Goal: Communication & Community: Ask a question

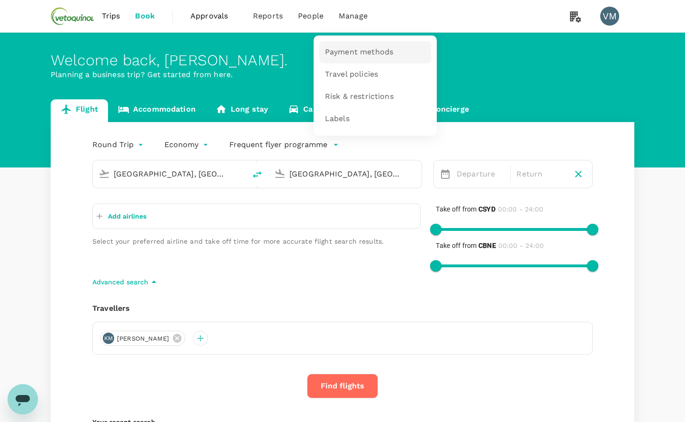
click at [343, 54] on span "Payment methods" at bounding box center [359, 52] width 68 height 11
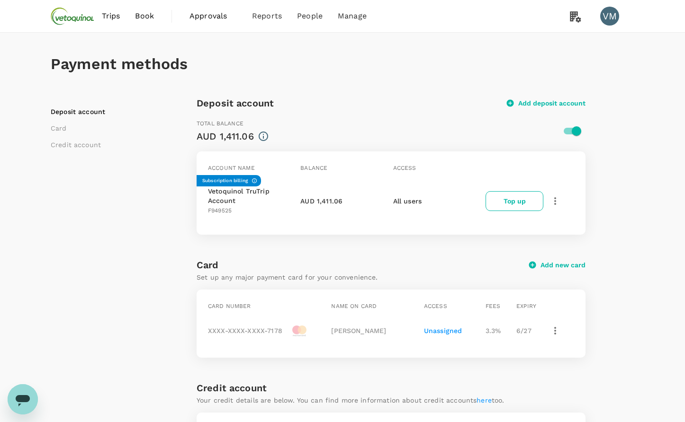
click at [207, 135] on div "AUD 1,411.06" at bounding box center [224, 136] width 57 height 15
click at [27, 406] on icon "Open messaging window" at bounding box center [22, 399] width 17 height 17
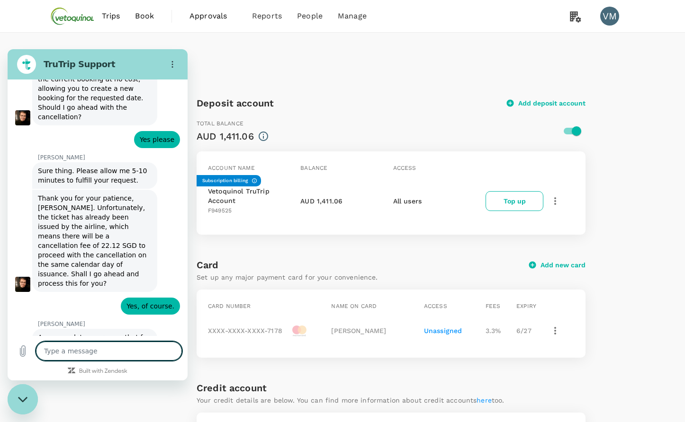
click at [55, 350] on textarea at bounding box center [109, 351] width 146 height 19
type textarea "x"
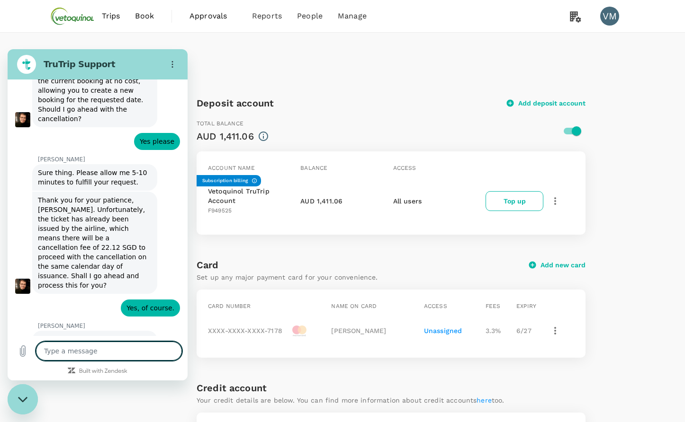
scroll to position [4540, 0]
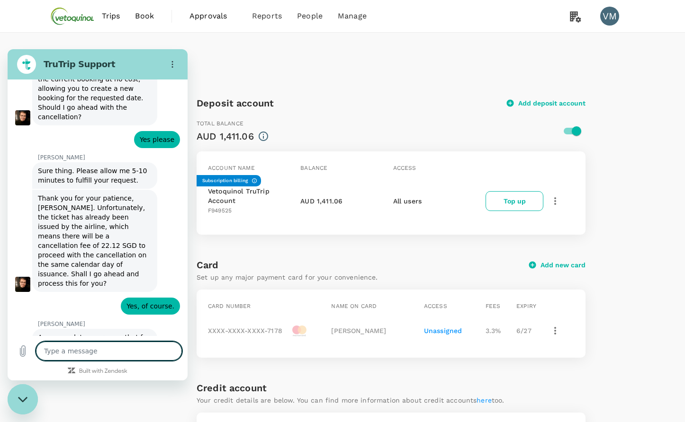
type textarea "H"
type textarea "x"
type textarea "Hi"
type textarea "x"
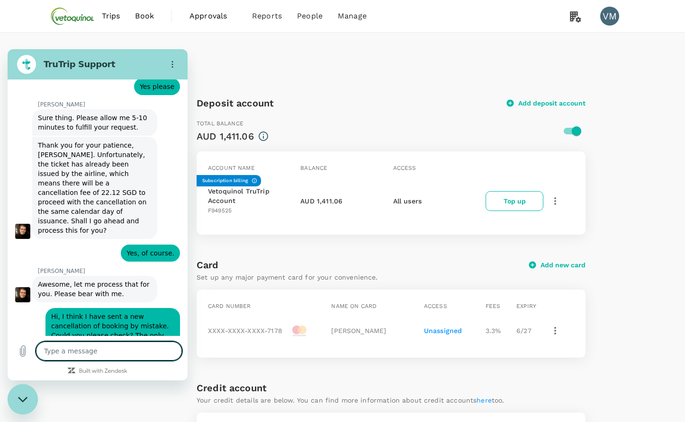
scroll to position [4594, 0]
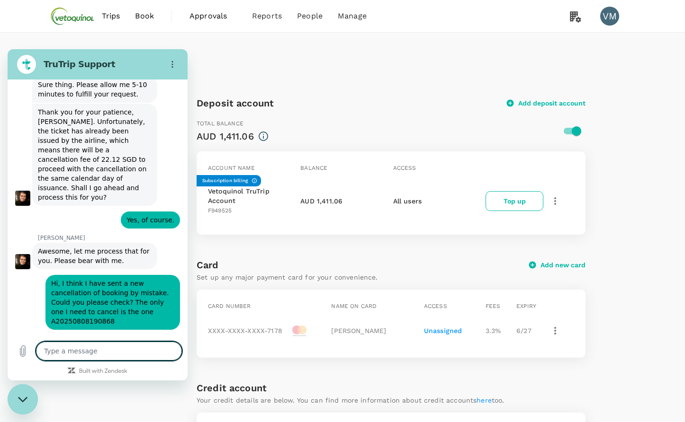
type textarea "x"
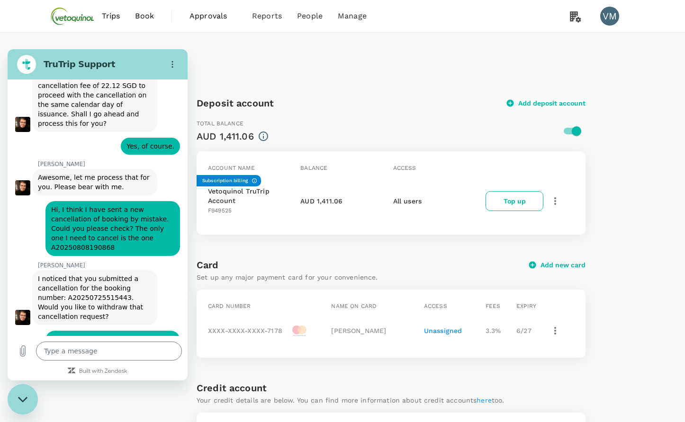
scroll to position [4699, 0]
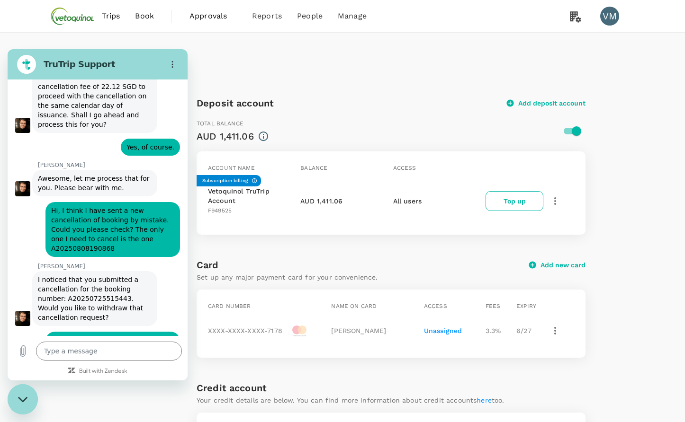
type input "[PERSON_NAME]"
type textarea "x"
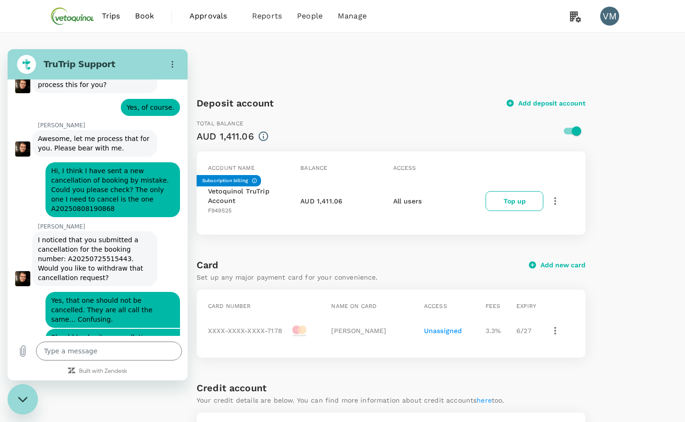
scroll to position [4739, 0]
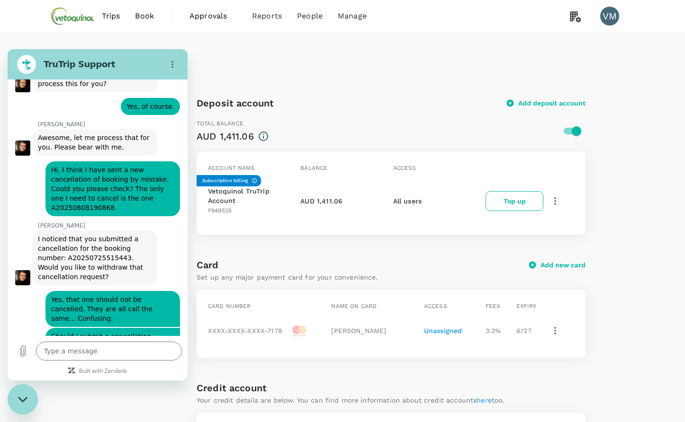
type input "[PERSON_NAME][EMAIL_ADDRESS][PERSON_NAME][DOMAIN_NAME]"
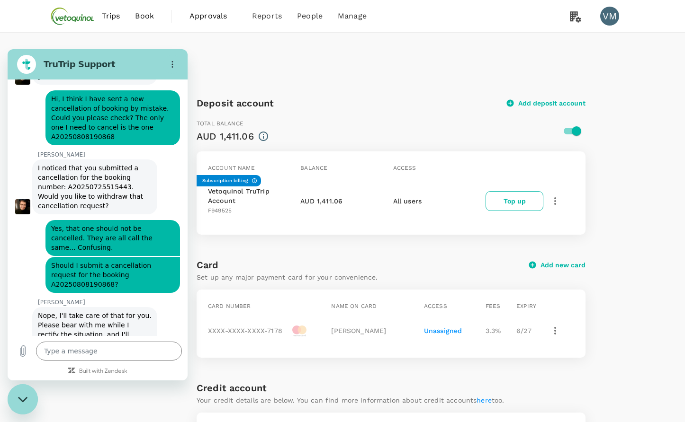
scroll to position [4812, 0]
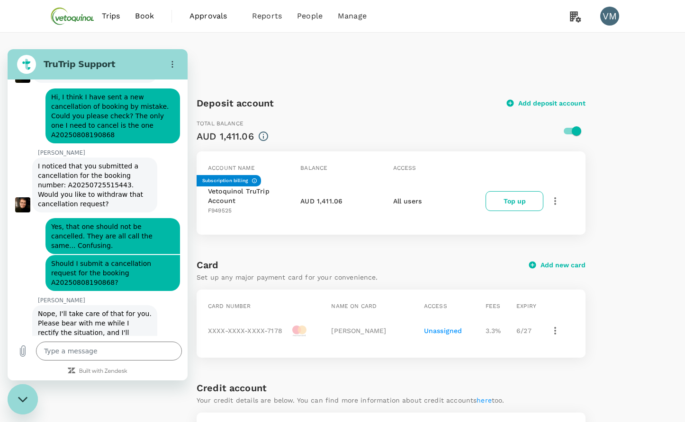
type textarea "x"
click at [71, 353] on textarea at bounding box center [109, 351] width 146 height 19
paste textarea "Could you please confirm if the Rydges Hotel, Bowen Hills in Brisbane Corporate…"
type textarea "Could you please confirm if the Rydges Hotel, Bowen Hills in Brisbane Corporate…"
type textarea "x"
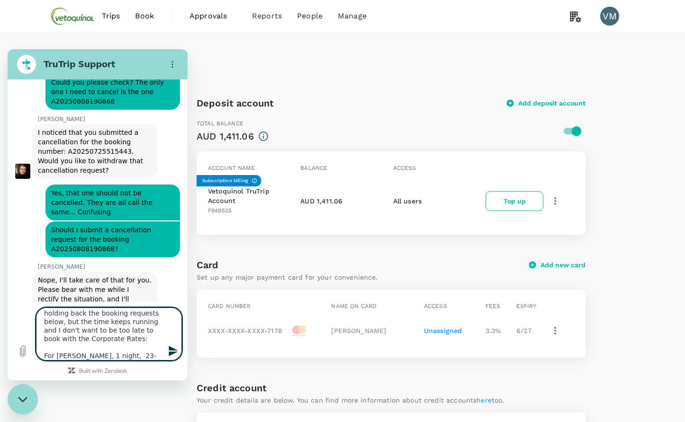
scroll to position [4846, 0]
type textarea "Could you please confirm if the Rydges Hotel, Bowen Hills in Brisbane Corporate…"
type textarea "x"
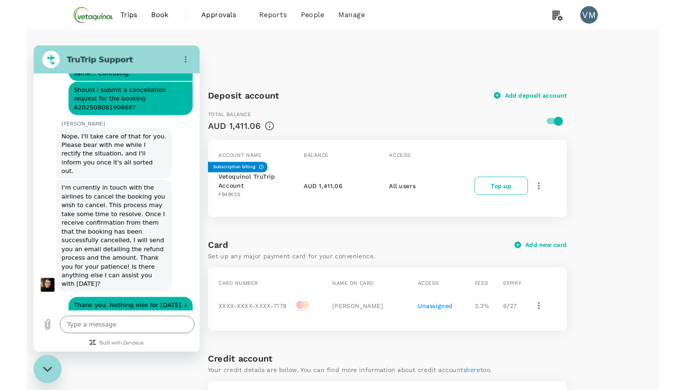
scroll to position [5019, 0]
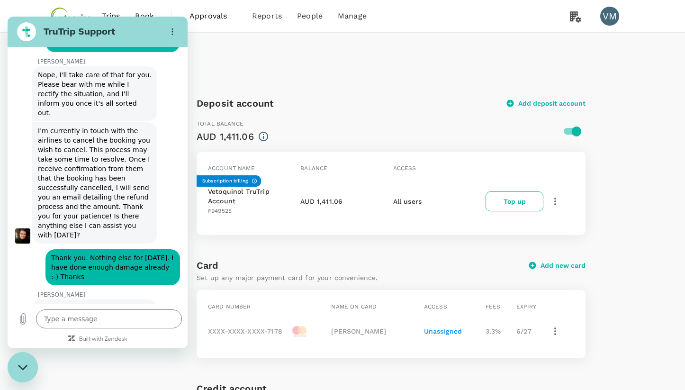
click at [122, 360] on div "Deposit account Card Credit account" at bounding box center [124, 355] width 146 height 518
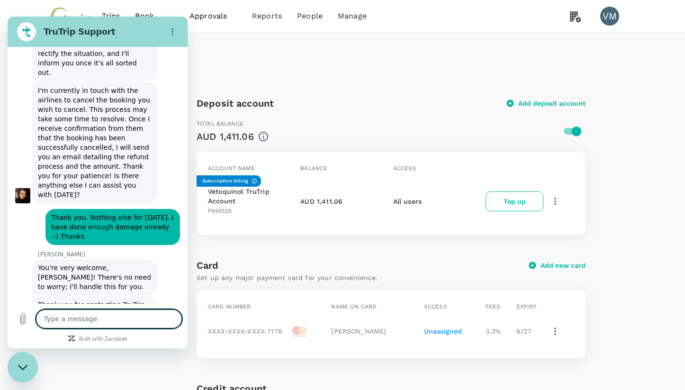
scroll to position [5059, 0]
click at [10, 368] on div "Close messaging window" at bounding box center [23, 367] width 28 height 28
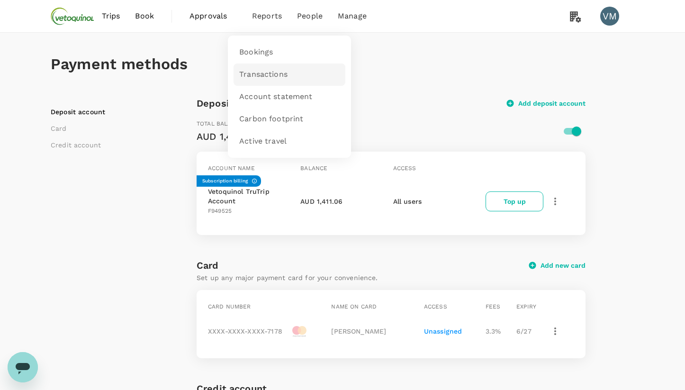
click at [264, 78] on span "Transactions" at bounding box center [263, 74] width 48 height 11
type textarea "x"
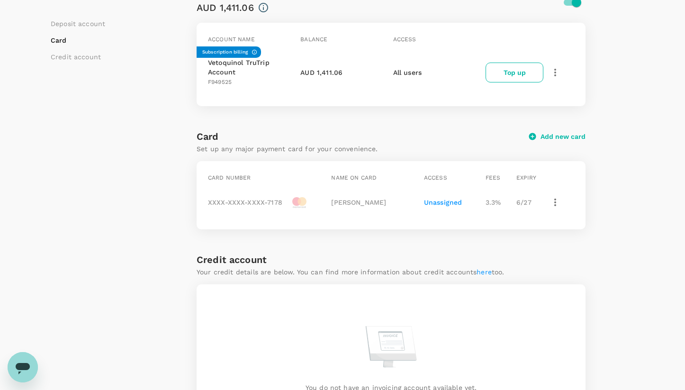
click at [26, 365] on icon "Open messaging window" at bounding box center [23, 368] width 14 height 11
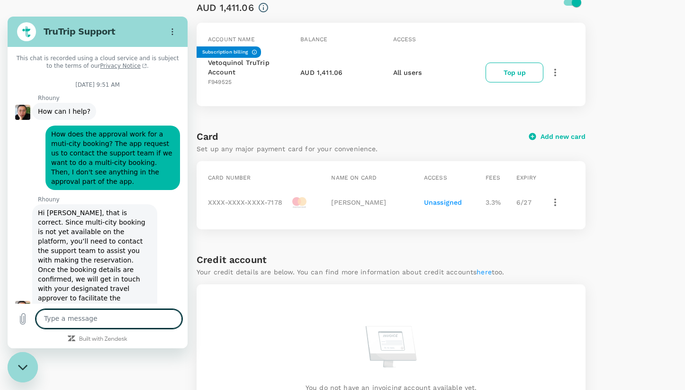
scroll to position [4667, 0]
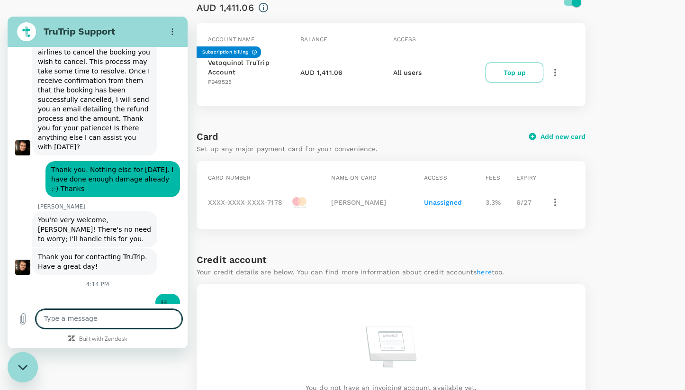
click at [16, 372] on div "Close messaging window" at bounding box center [23, 367] width 28 height 28
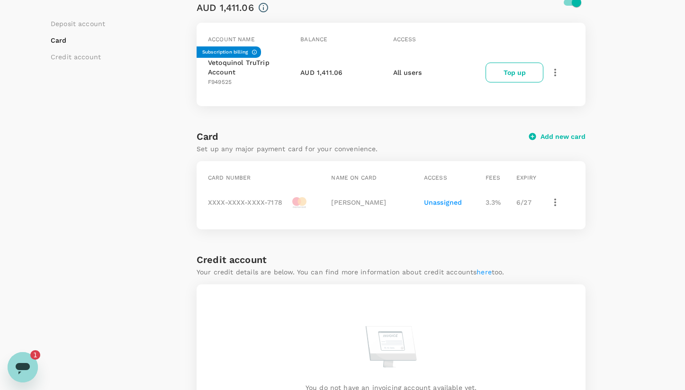
scroll to position [0, 0]
click at [25, 363] on icon "Open messaging window, 1 unread message" at bounding box center [23, 368] width 14 height 11
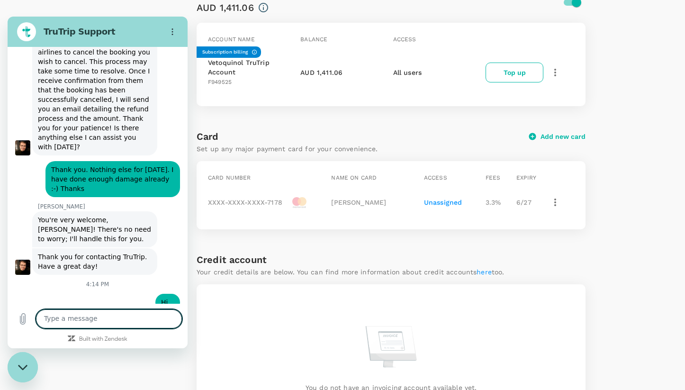
scroll to position [4714, 0]
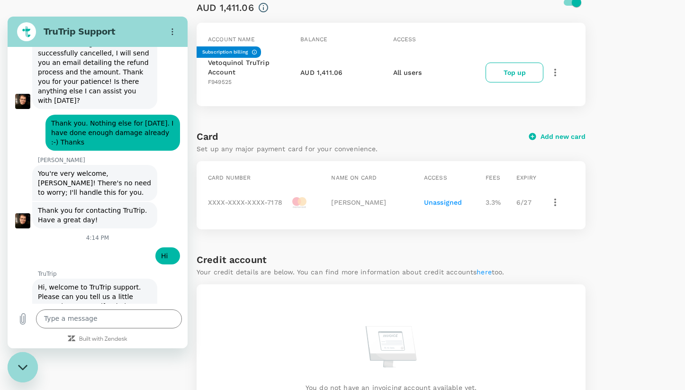
click at [20, 365] on icon "Close messaging window" at bounding box center [23, 367] width 10 height 6
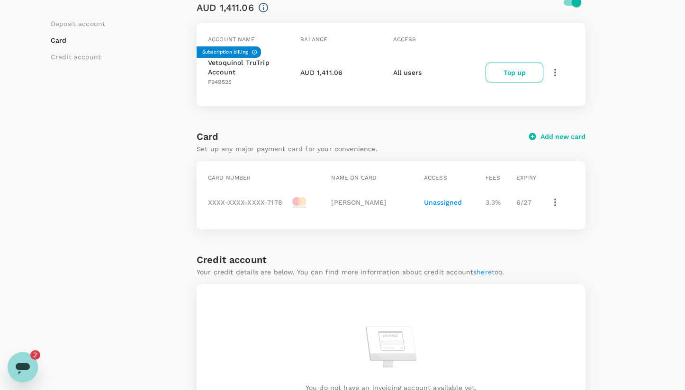
scroll to position [0, 0]
click at [34, 361] on div "Open messaging window, 3 unread messages" at bounding box center [23, 367] width 28 height 28
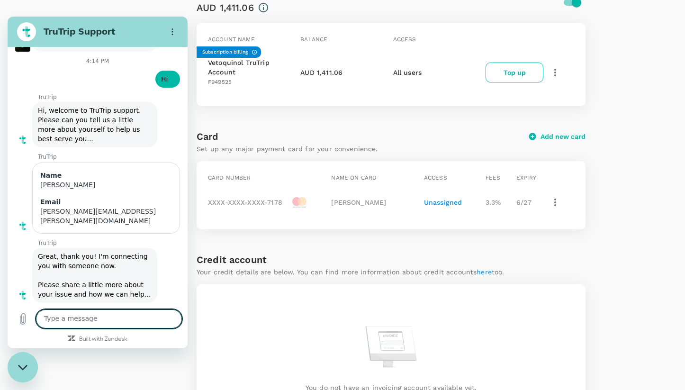
scroll to position [4891, 0]
click at [66, 314] on textarea at bounding box center [109, 318] width 146 height 19
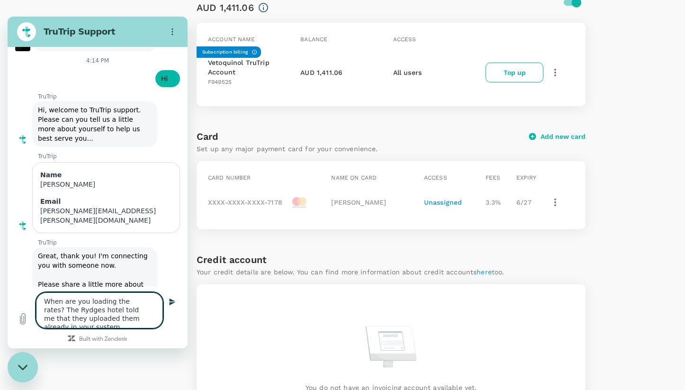
type textarea "When are you loading the rates? The Rydges hotel told me that they uploaded the…"
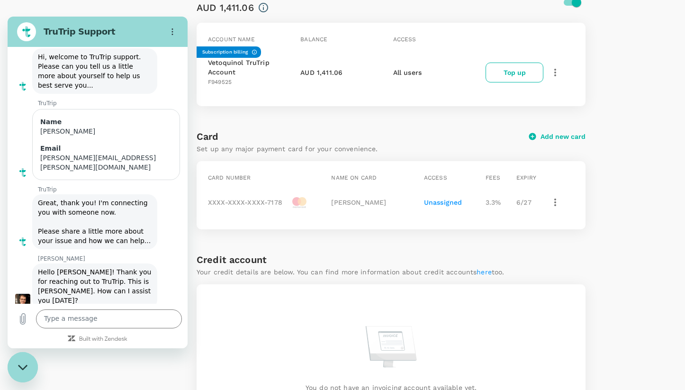
scroll to position [4951, 0]
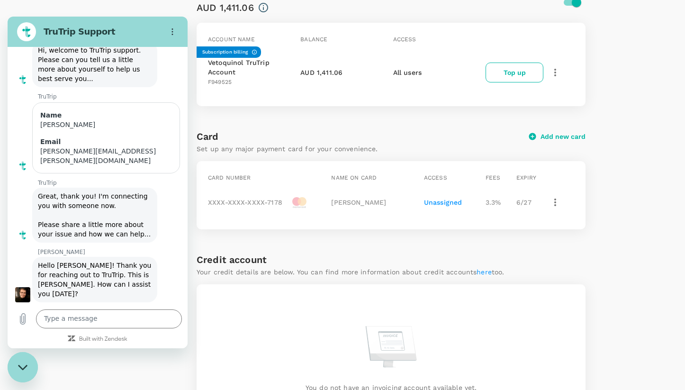
click at [16, 366] on div "Close messaging window" at bounding box center [23, 367] width 28 height 28
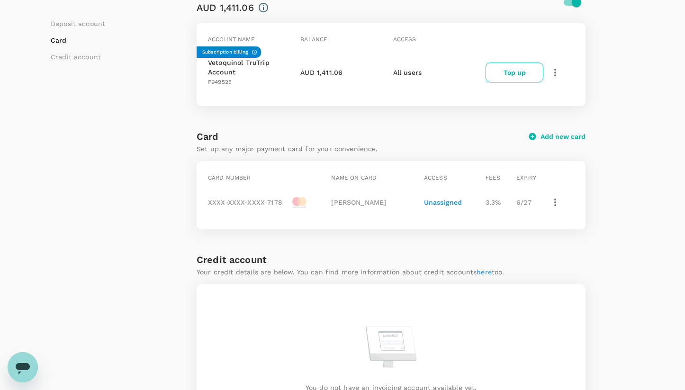
click at [101, 241] on div "Deposit account Card Credit account" at bounding box center [124, 226] width 146 height 518
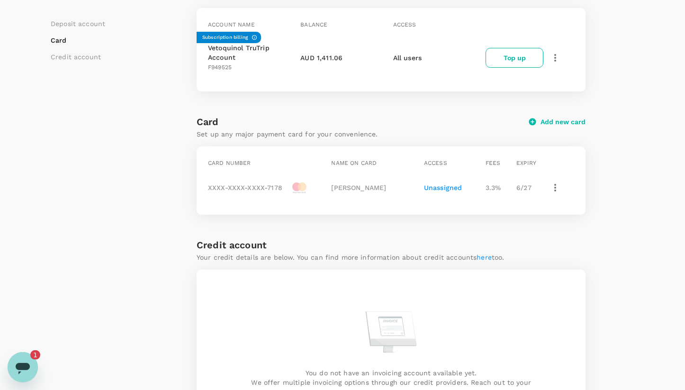
scroll to position [161, 0]
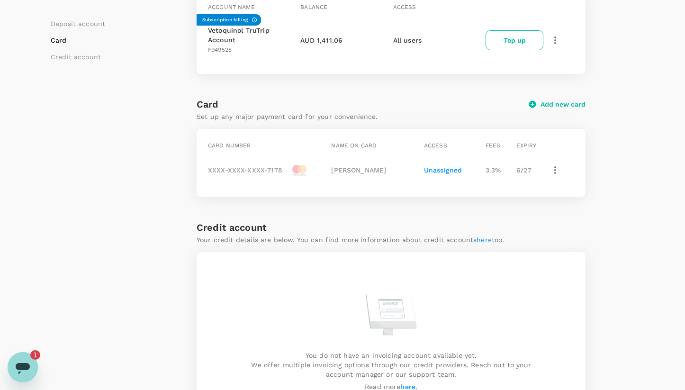
click at [27, 364] on icon "Open messaging window, 1 unread message" at bounding box center [23, 368] width 14 height 11
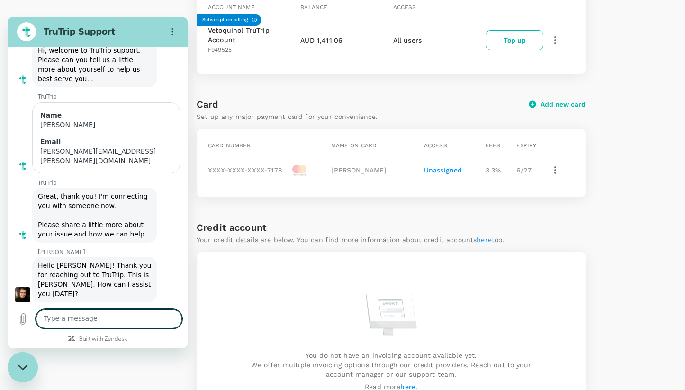
scroll to position [5036, 0]
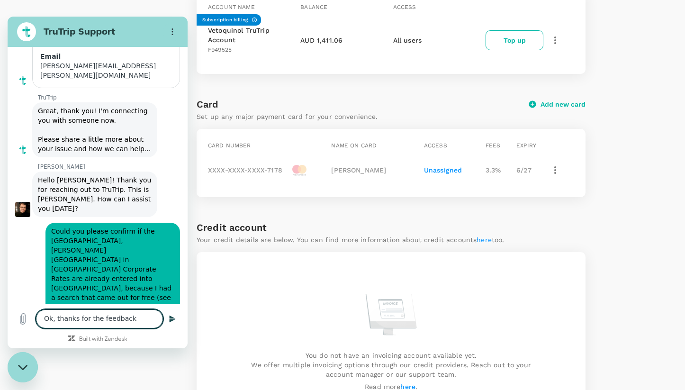
type textarea "Ok, thanks for the feedback."
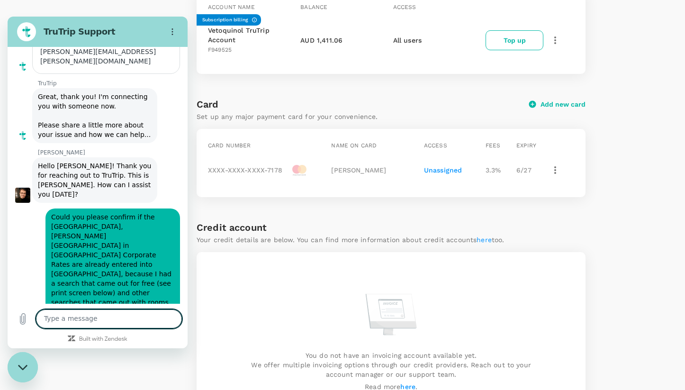
scroll to position [5058, 0]
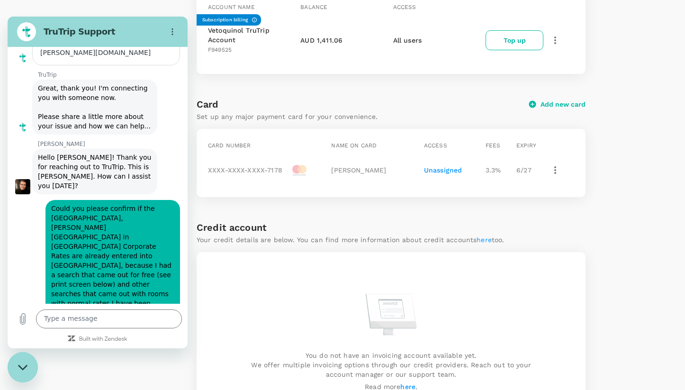
drag, startPoint x: 39, startPoint y: 251, endPoint x: 61, endPoint y: 264, distance: 24.8
copy div "'d estimate it will be visible in about 3 to 5 days,"
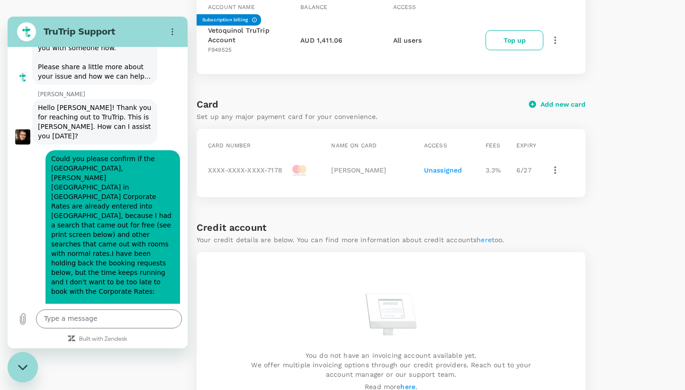
scroll to position [5109, 0]
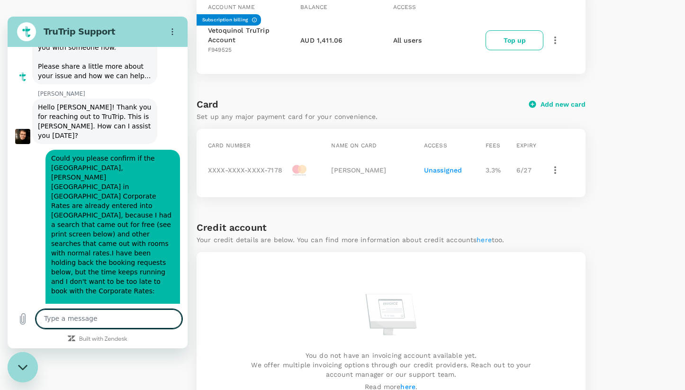
click at [68, 322] on textarea at bounding box center [109, 318] width 146 height 19
type textarea "no thanks."
click at [23, 367] on icon "Close messaging window" at bounding box center [23, 367] width 10 height 6
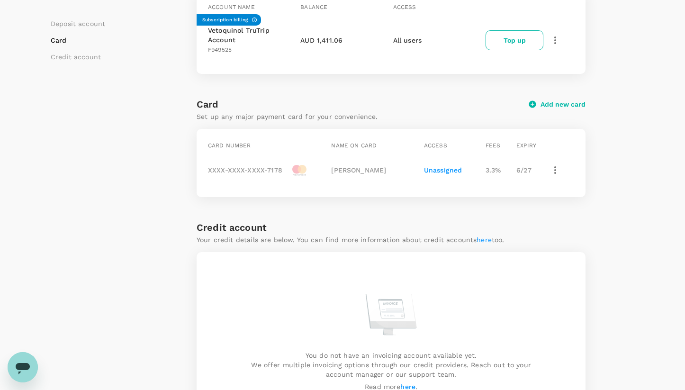
click at [23, 389] on icon "Open messaging window" at bounding box center [23, 395] width 10 height 6
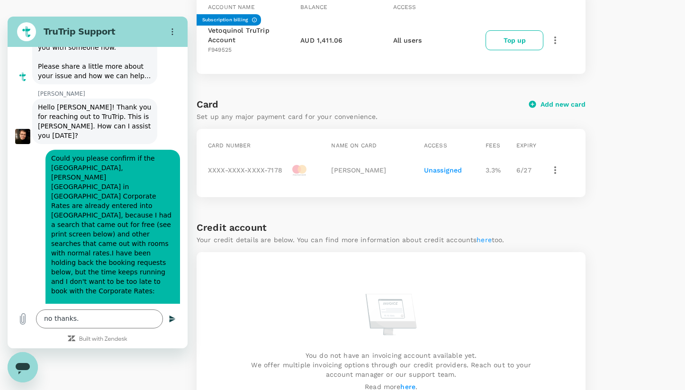
scroll to position [5094, 0]
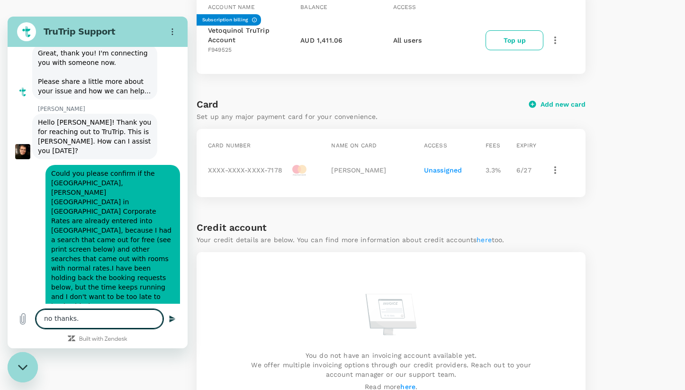
click at [180, 317] on button "Send message" at bounding box center [172, 318] width 19 height 19
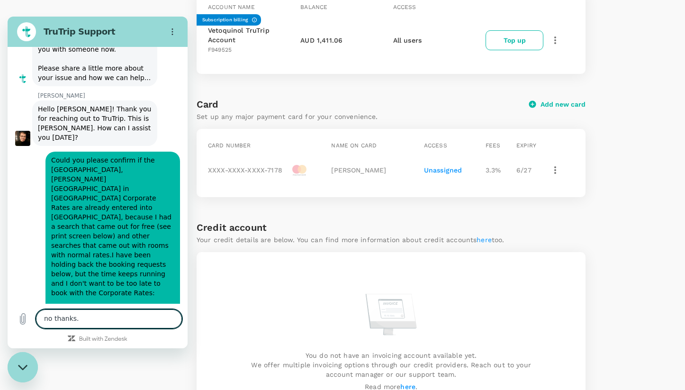
scroll to position [5116, 0]
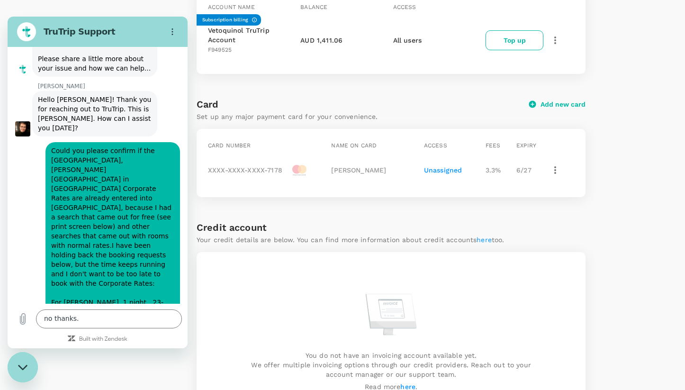
drag, startPoint x: 16, startPoint y: 366, endPoint x: 78, endPoint y: 682, distance: 322.3
click at [16, 366] on div "Close messaging window" at bounding box center [23, 367] width 28 height 28
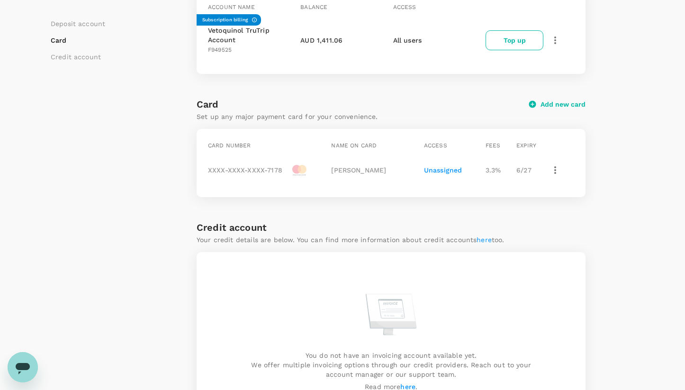
scroll to position [0, 0]
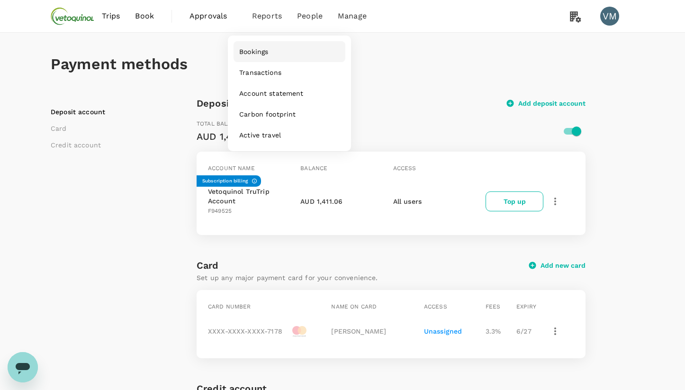
click at [265, 53] on span "Bookings" at bounding box center [253, 51] width 29 height 9
